Goal: Task Accomplishment & Management: Use online tool/utility

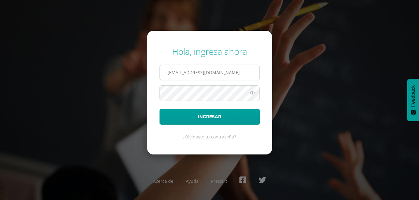
click at [256, 73] on input "amonterroso@colegiolosalamos.edu.gt" at bounding box center [210, 72] width 100 height 15
drag, startPoint x: 256, startPoint y: 73, endPoint x: 118, endPoint y: 89, distance: 139.1
click at [118, 89] on div "Hola, ingresa ahora amonterroso@colegiolosalamos.edu.gt Ingresar ¿Olvidaste tu …" at bounding box center [209, 100] width 398 height 119
type input "[EMAIL_ADDRESS][DOMAIN_NAME]"
click at [142, 93] on div "Hola, ingresa ahora edepaz@colegiolosalamos.edu.gt Ingresar ¿Olvidaste tu contr…" at bounding box center [209, 100] width 398 height 119
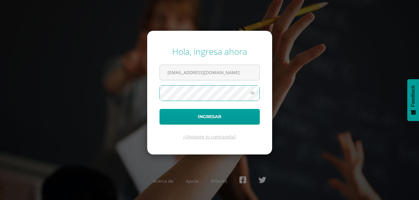
click at [159, 109] on button "Ingresar" at bounding box center [209, 117] width 100 height 16
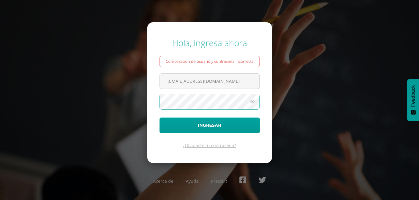
click at [159, 118] on button "Ingresar" at bounding box center [209, 126] width 100 height 16
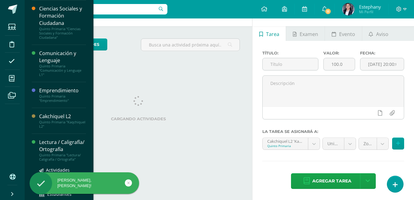
scroll to position [63, 0]
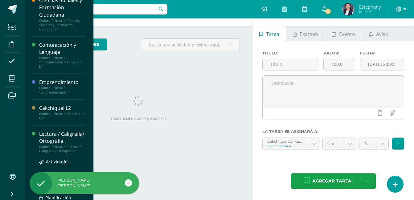
click at [48, 145] on div "Lectura / Caligrafía/ Ortografía" at bounding box center [62, 138] width 47 height 14
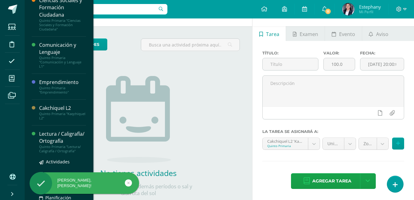
click at [49, 143] on div "Lectura / Caligrafía/ Ortografía" at bounding box center [62, 138] width 47 height 14
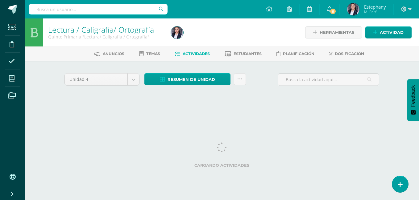
click at [394, 101] on div "Lectura / Caligrafía/ Ortografía Quinto Primaria "Lectura/ Caligrafía / Ortogra…" at bounding box center [222, 66] width 394 height 97
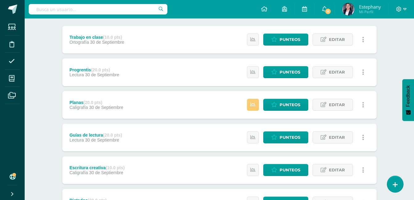
scroll to position [92, 0]
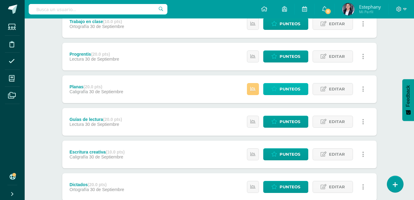
click at [300, 87] on span "Punteos" at bounding box center [290, 89] width 21 height 11
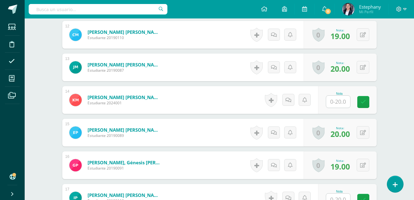
scroll to position [553, 0]
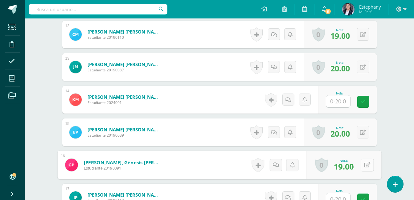
click at [364, 164] on icon at bounding box center [367, 164] width 6 height 5
type input "20"
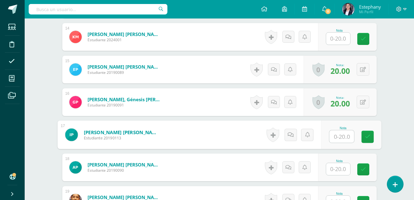
scroll to position [620, 0]
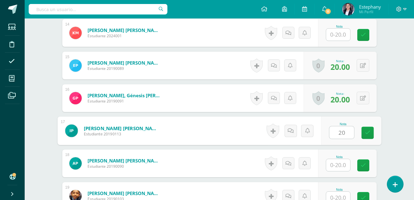
type input "20"
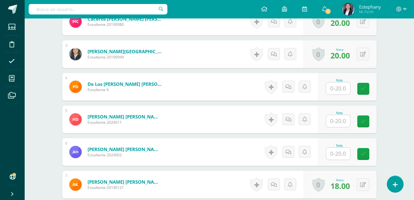
scroll to position [250, 0]
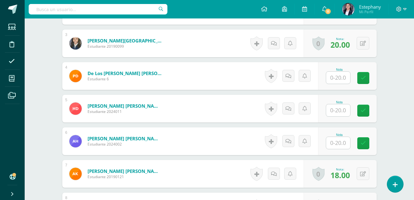
click at [338, 143] on input "text" at bounding box center [338, 143] width 24 height 12
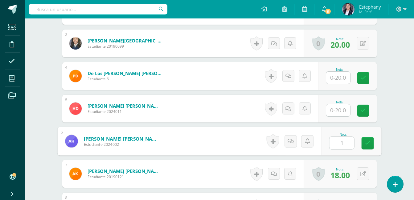
type input "10"
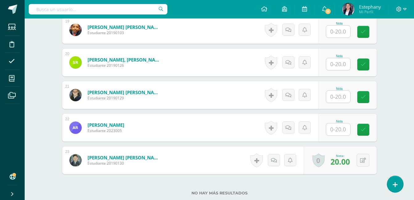
scroll to position [805, 0]
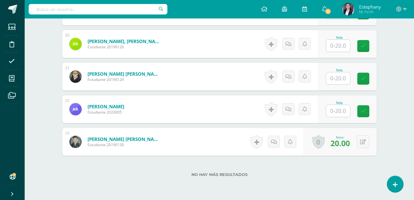
click at [341, 109] on input "text" at bounding box center [338, 111] width 24 height 12
type input "20"
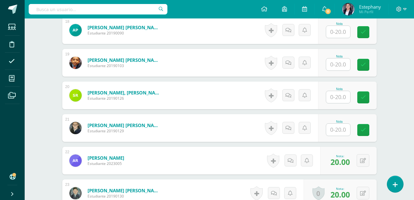
scroll to position [743, 0]
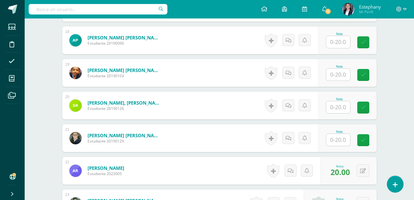
click at [339, 41] on input "text" at bounding box center [338, 42] width 24 height 12
type input "15"
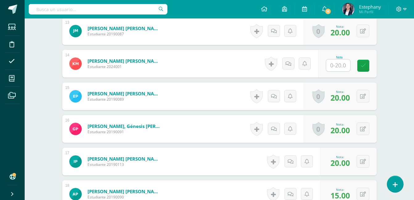
scroll to position [558, 0]
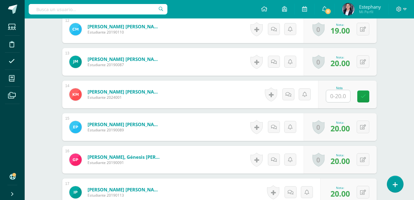
click at [338, 97] on input "text" at bounding box center [338, 96] width 24 height 12
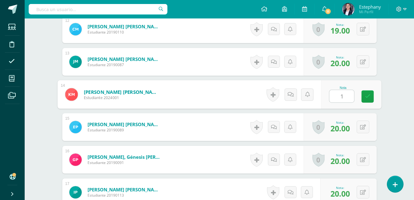
type input "18"
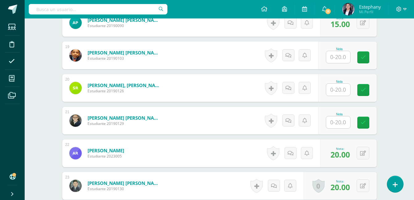
scroll to position [774, 0]
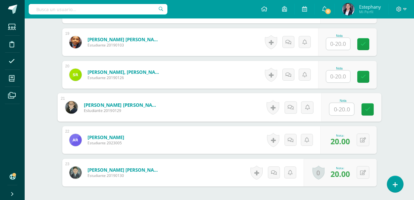
click at [342, 108] on input "text" at bounding box center [341, 109] width 25 height 12
type input "5"
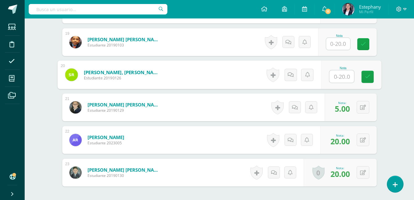
click at [342, 76] on input "text" at bounding box center [341, 77] width 25 height 12
type input "10"
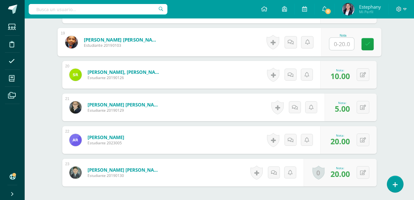
click at [341, 41] on input "text" at bounding box center [341, 44] width 25 height 12
type input "15"
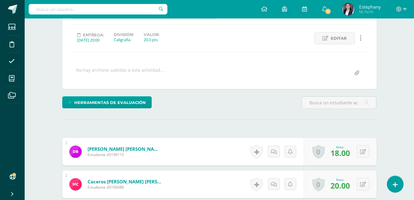
scroll to position [65, 0]
